Goal: Navigation & Orientation: Find specific page/section

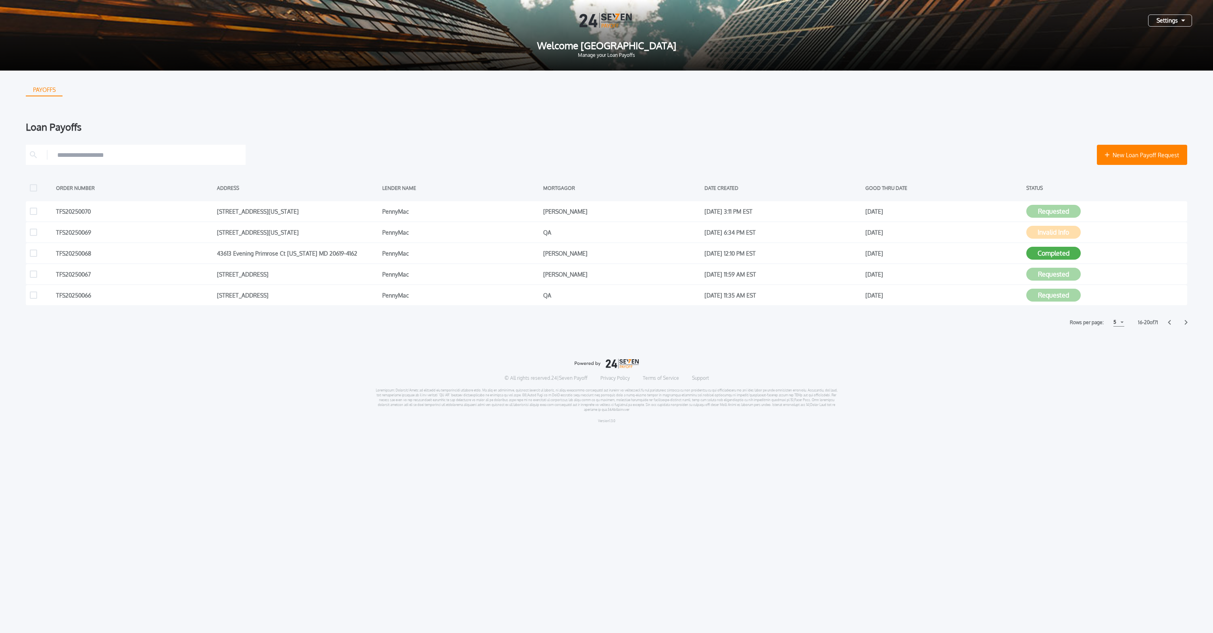
click at [1164, 321] on div "Rows per page: 5 5 5 10 10 15 15 16 - 20 of 71" at bounding box center [607, 322] width 1162 height 8
click at [1168, 321] on icon at bounding box center [1169, 322] width 3 height 5
click at [1168, 323] on icon at bounding box center [1169, 322] width 3 height 5
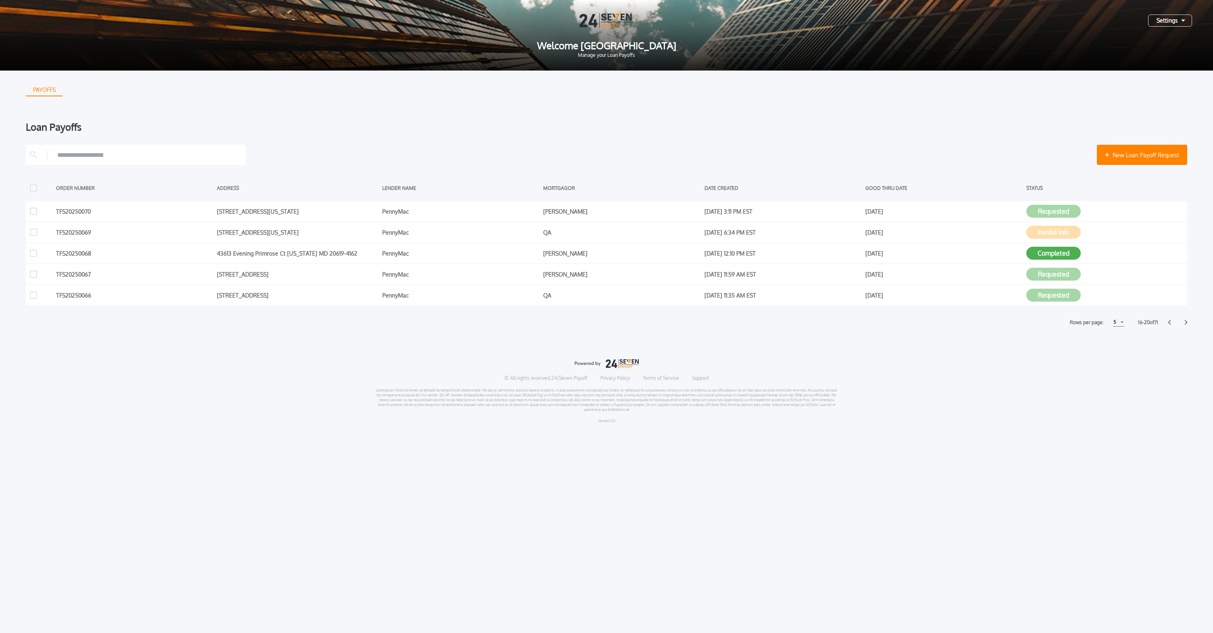
click at [1168, 323] on icon at bounding box center [1169, 322] width 3 height 5
click at [1097, 430] on html "Settings Welcome [GEOGRAPHIC_DATA] Manage your Loan Payoffs PAYOFFS Loan Payoff…" at bounding box center [606, 215] width 1213 height 430
